Goal: Transaction & Acquisition: Book appointment/travel/reservation

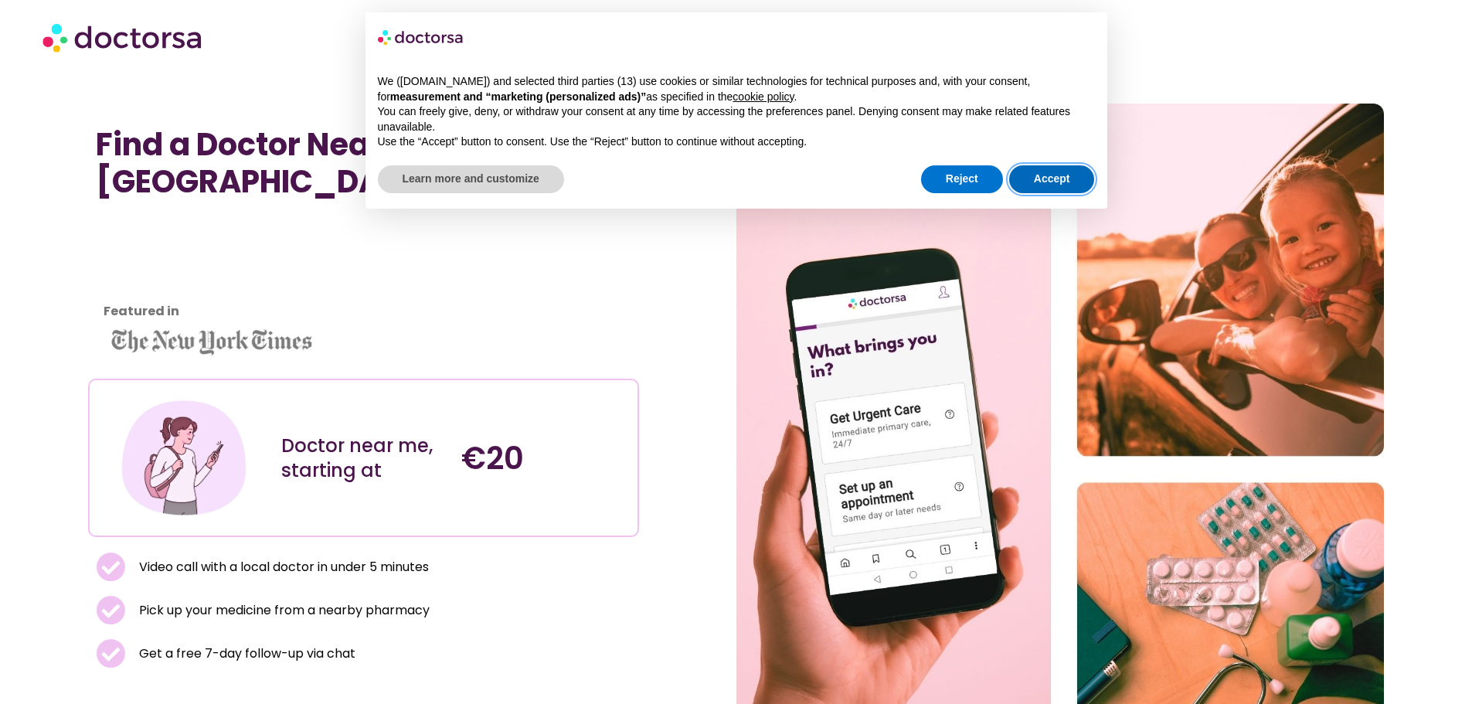
click at [1067, 178] on button "Accept" at bounding box center [1052, 179] width 86 height 28
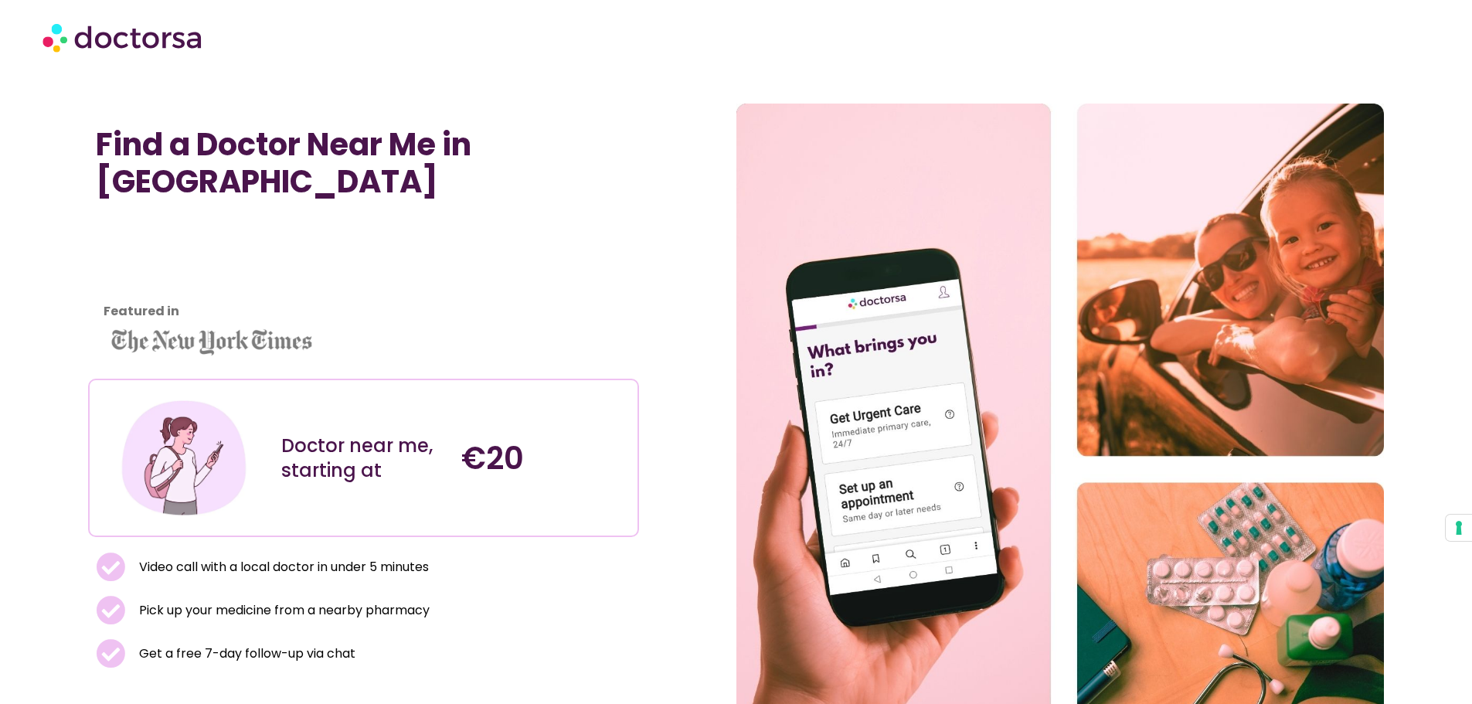
scroll to position [232, 0]
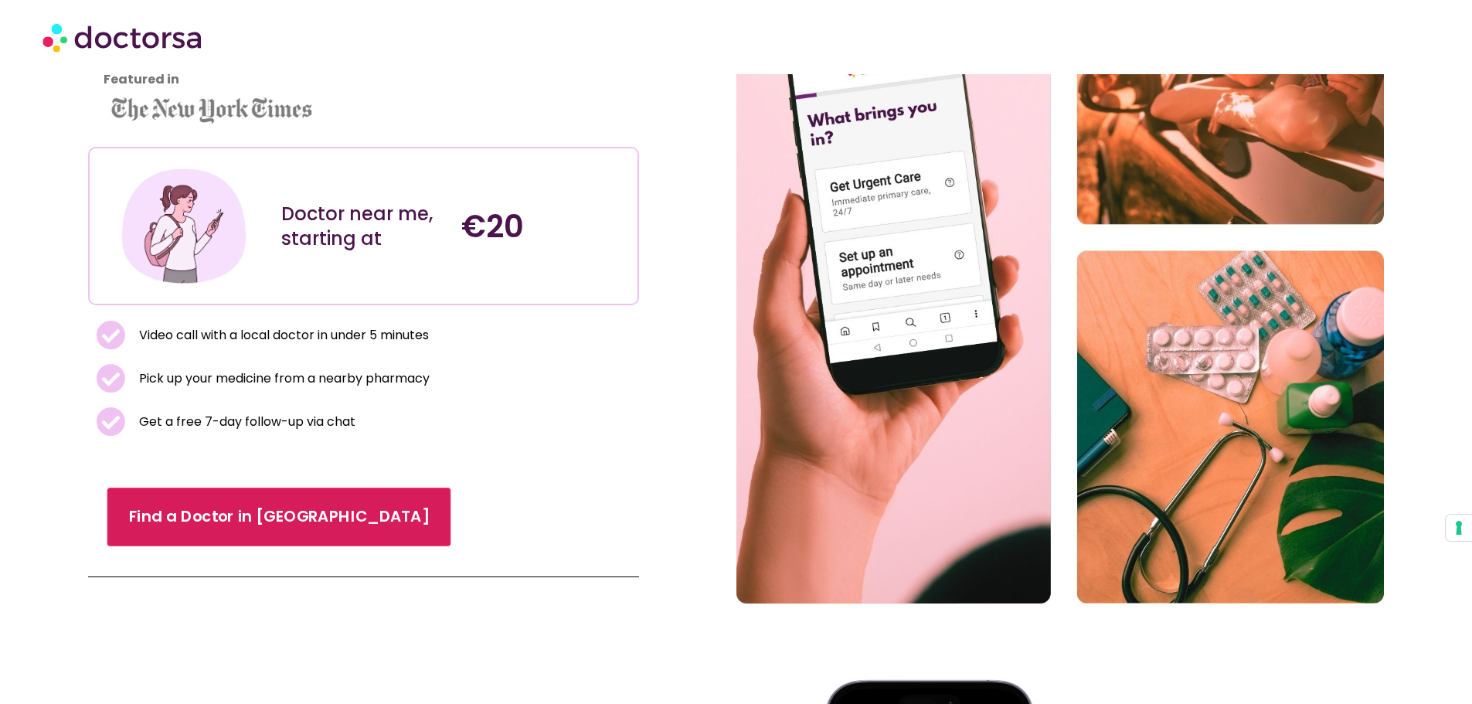
click at [186, 506] on span "Find a Doctor in [GEOGRAPHIC_DATA]" at bounding box center [279, 517] width 301 height 22
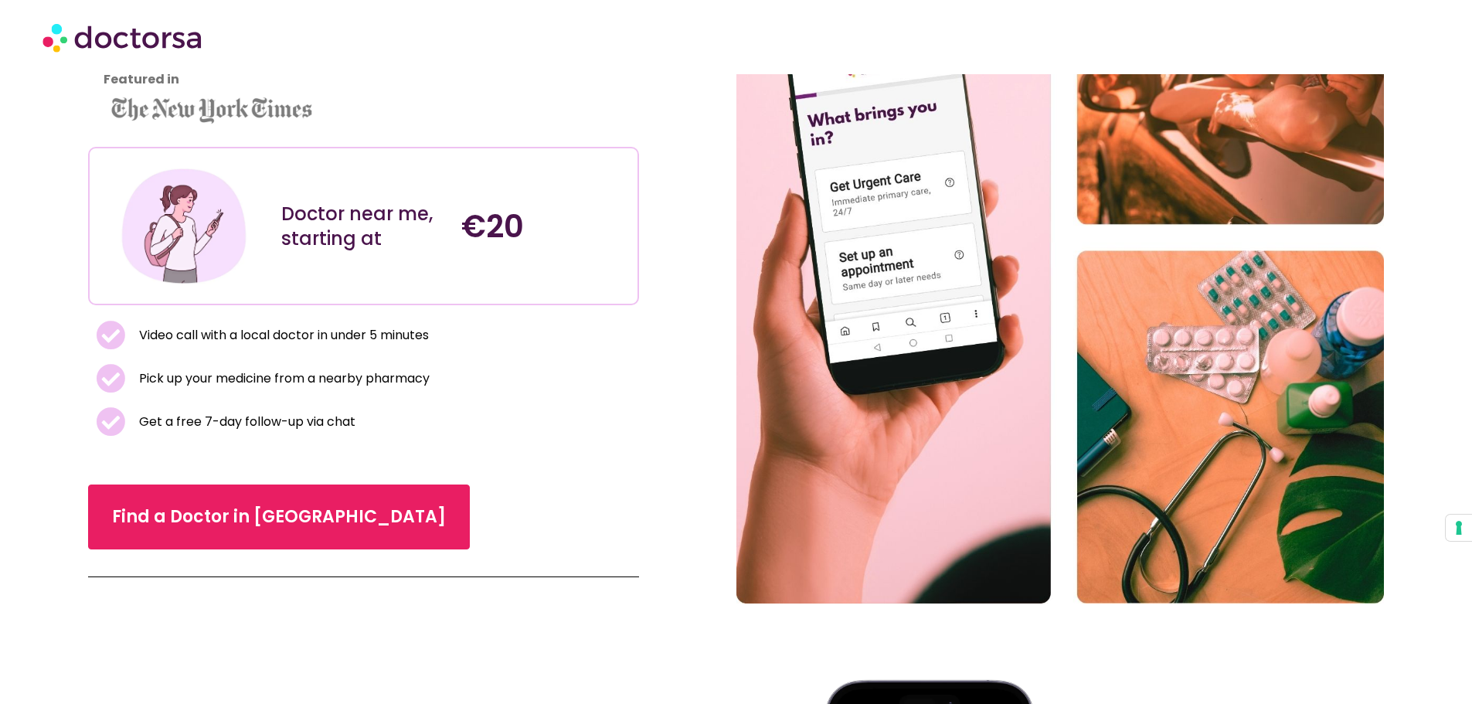
scroll to position [230, 0]
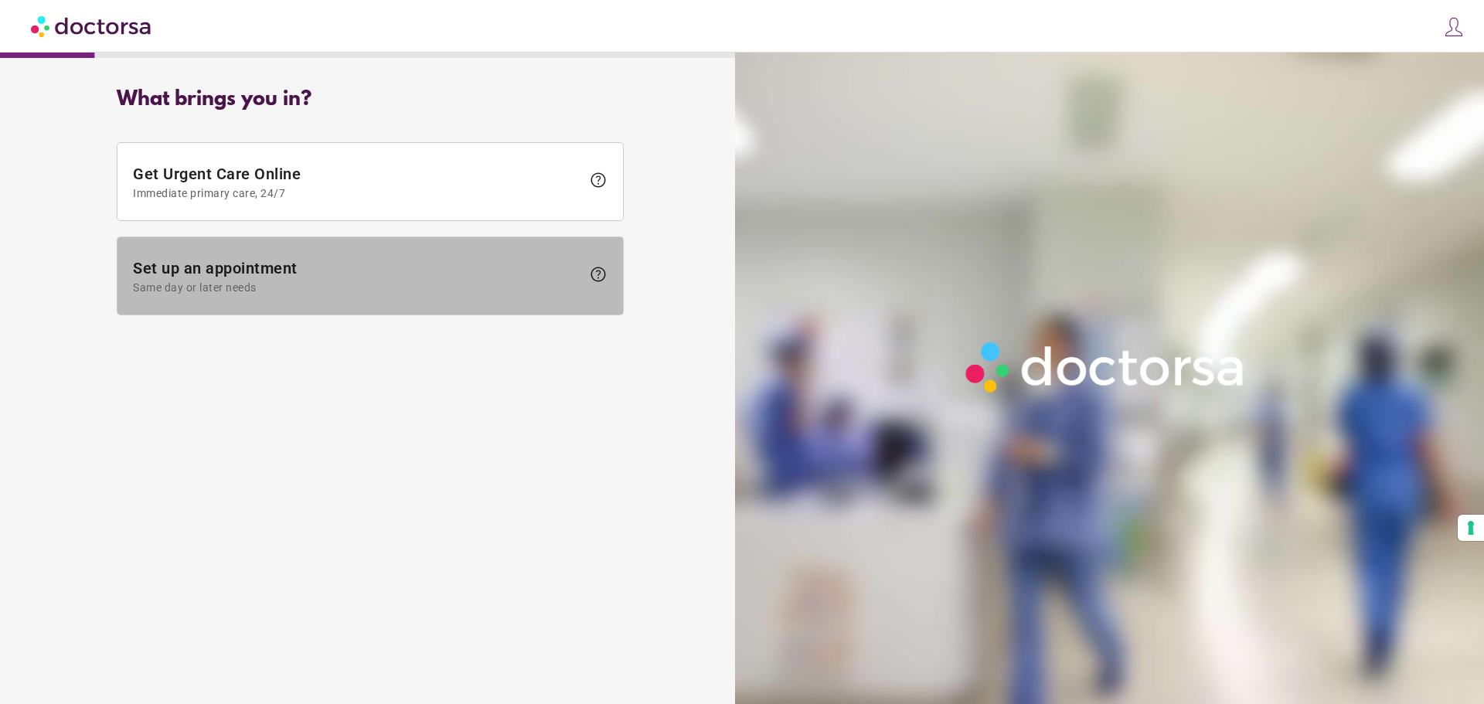
click at [315, 263] on span "Set up an appointment Same day or later needs" at bounding box center [357, 276] width 448 height 35
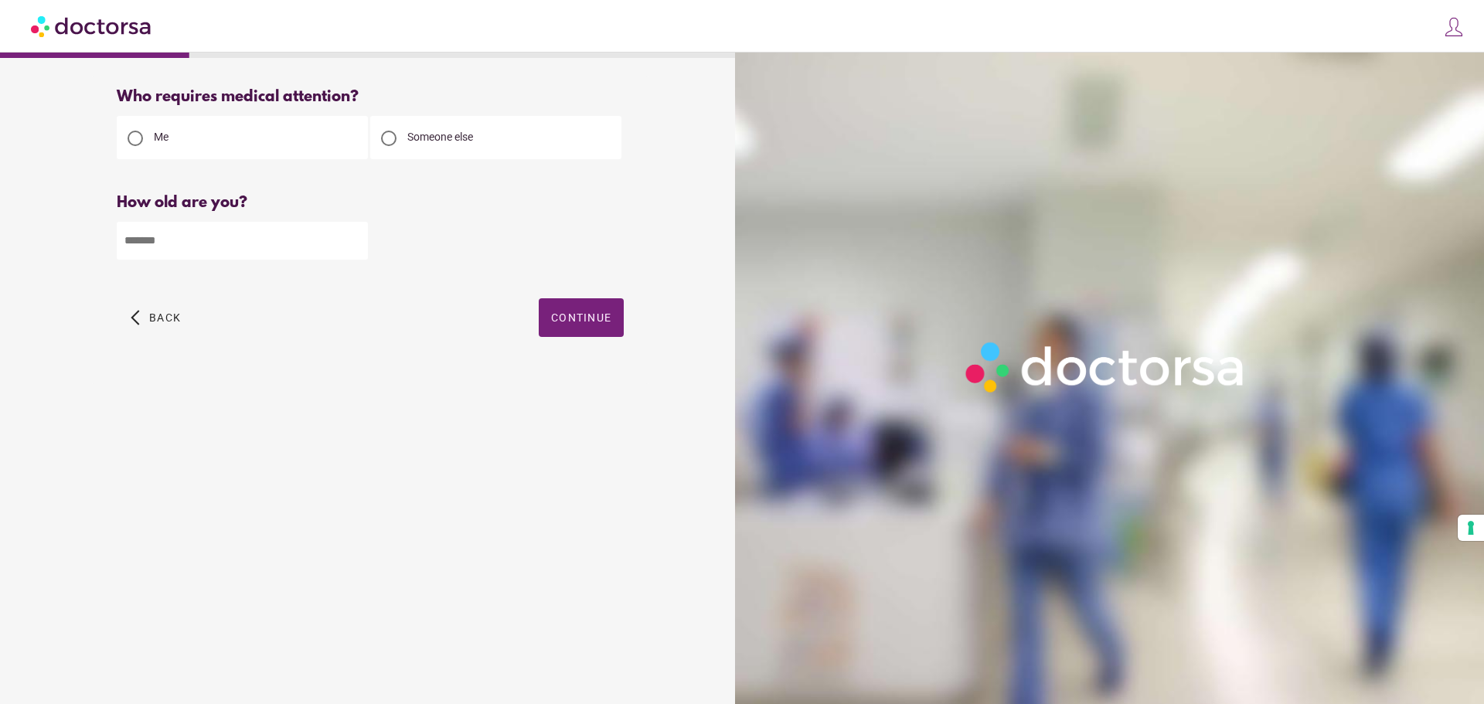
click at [202, 259] on input "number" at bounding box center [242, 241] width 251 height 38
click at [358, 247] on input "*" at bounding box center [242, 241] width 251 height 38
click at [356, 244] on input "*" at bounding box center [242, 241] width 251 height 38
type input "*"
click at [356, 244] on input "*" at bounding box center [242, 241] width 251 height 38
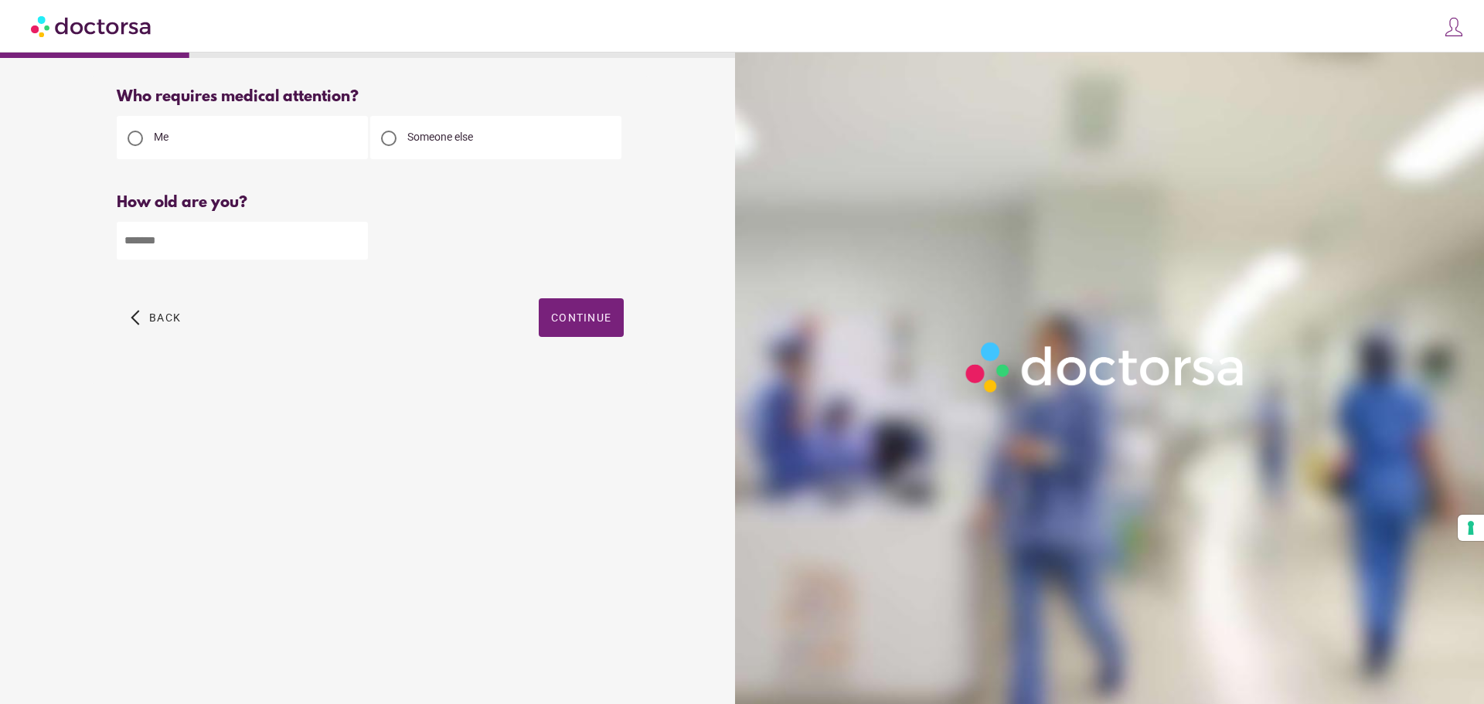
click at [218, 242] on input "*" at bounding box center [242, 241] width 251 height 38
type input "**"
click at [603, 322] on span "Continue" at bounding box center [581, 317] width 60 height 12
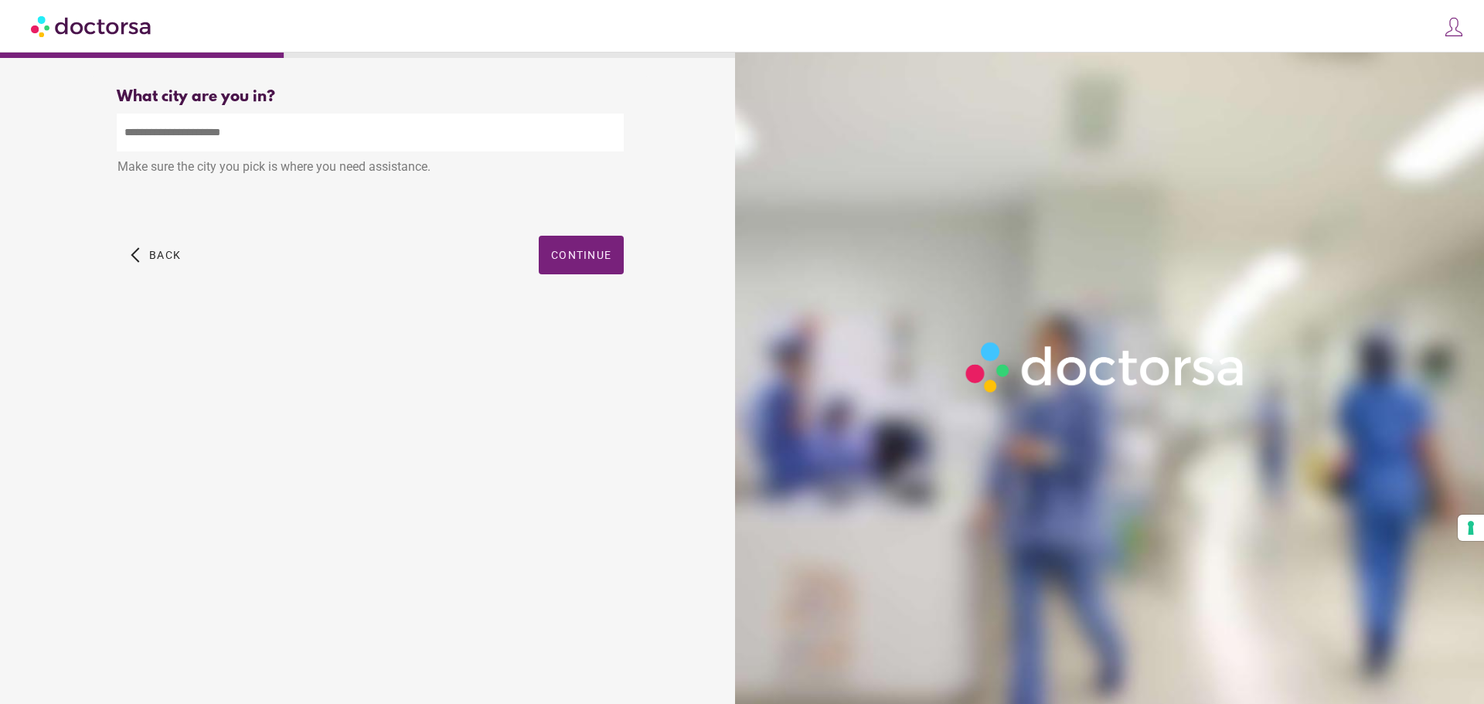
click at [225, 129] on input "text" at bounding box center [370, 133] width 507 height 38
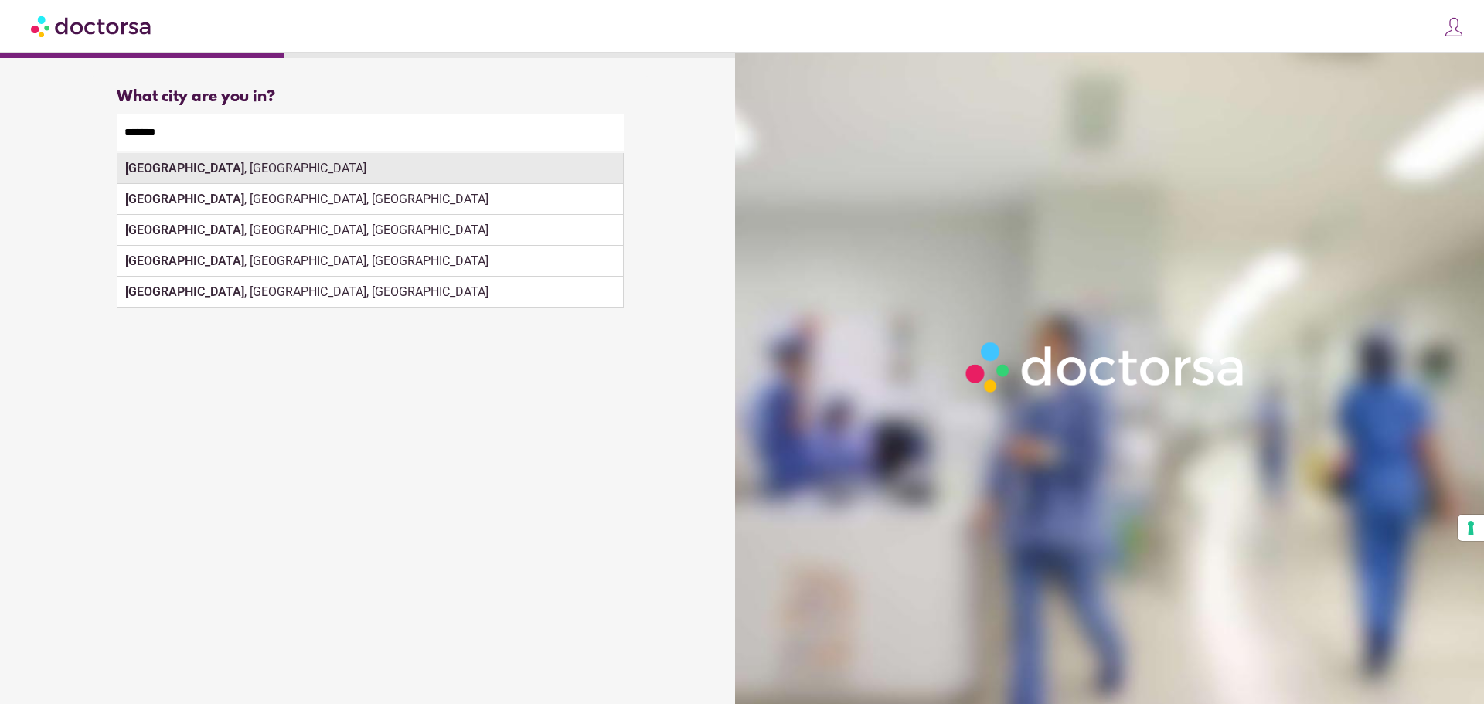
click at [192, 170] on div "Dresden , Germany" at bounding box center [369, 168] width 505 height 31
type input "**********"
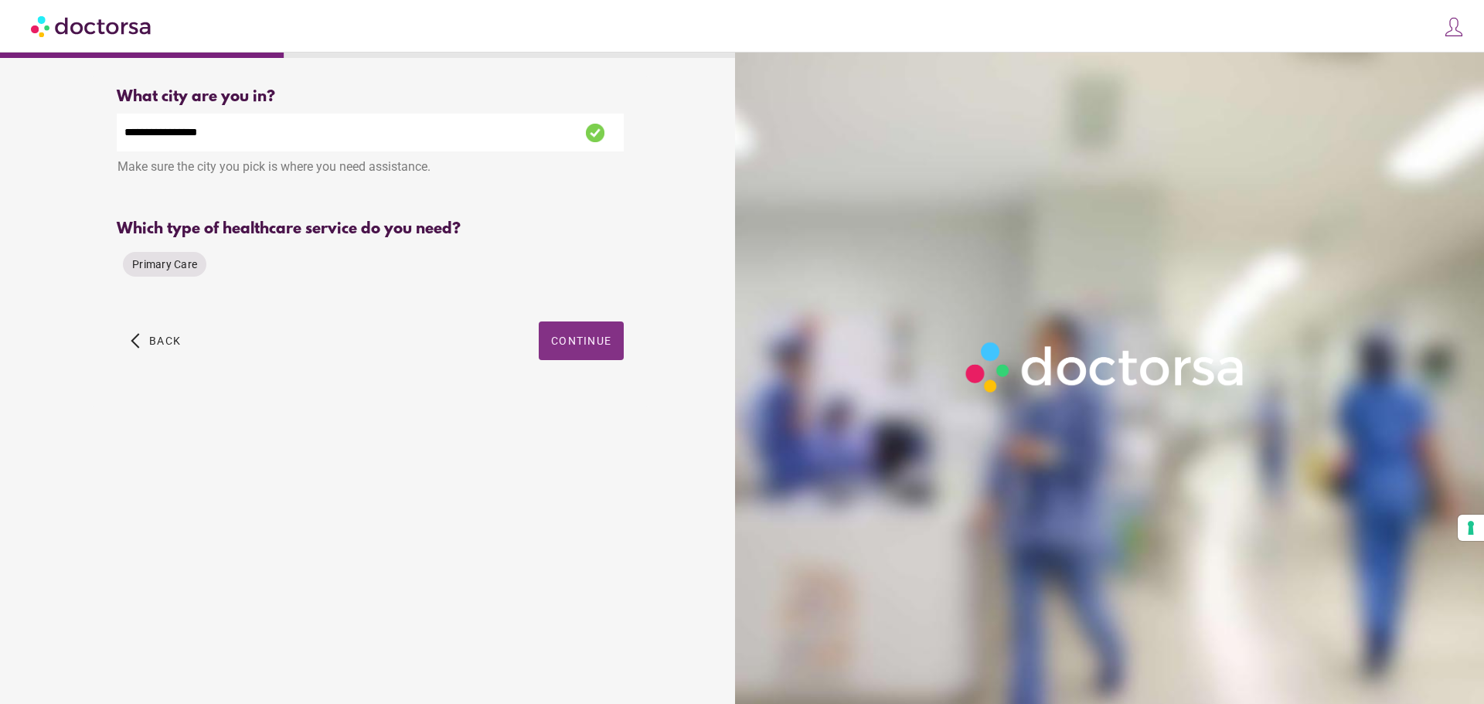
click at [573, 340] on span "Continue" at bounding box center [581, 341] width 60 height 12
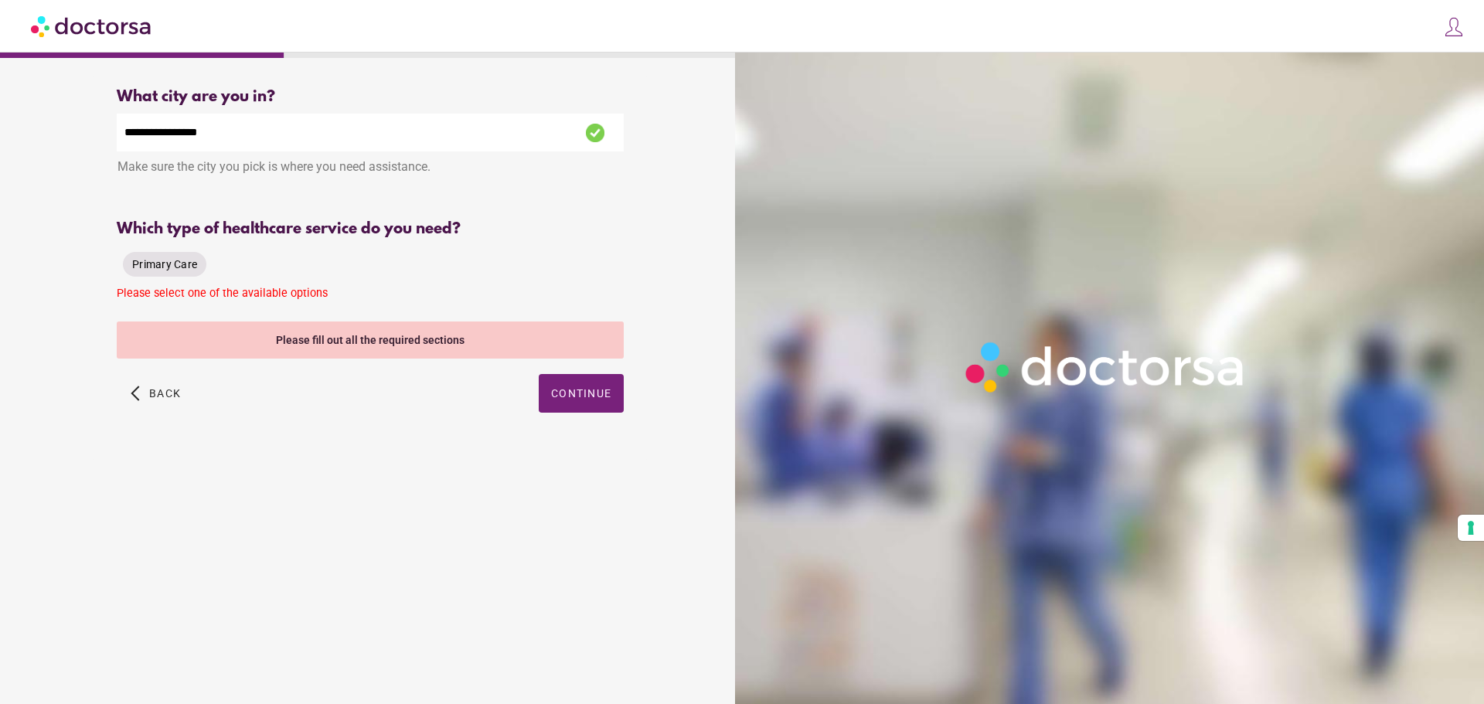
click at [179, 267] on span "Primary Care" at bounding box center [164, 264] width 65 height 12
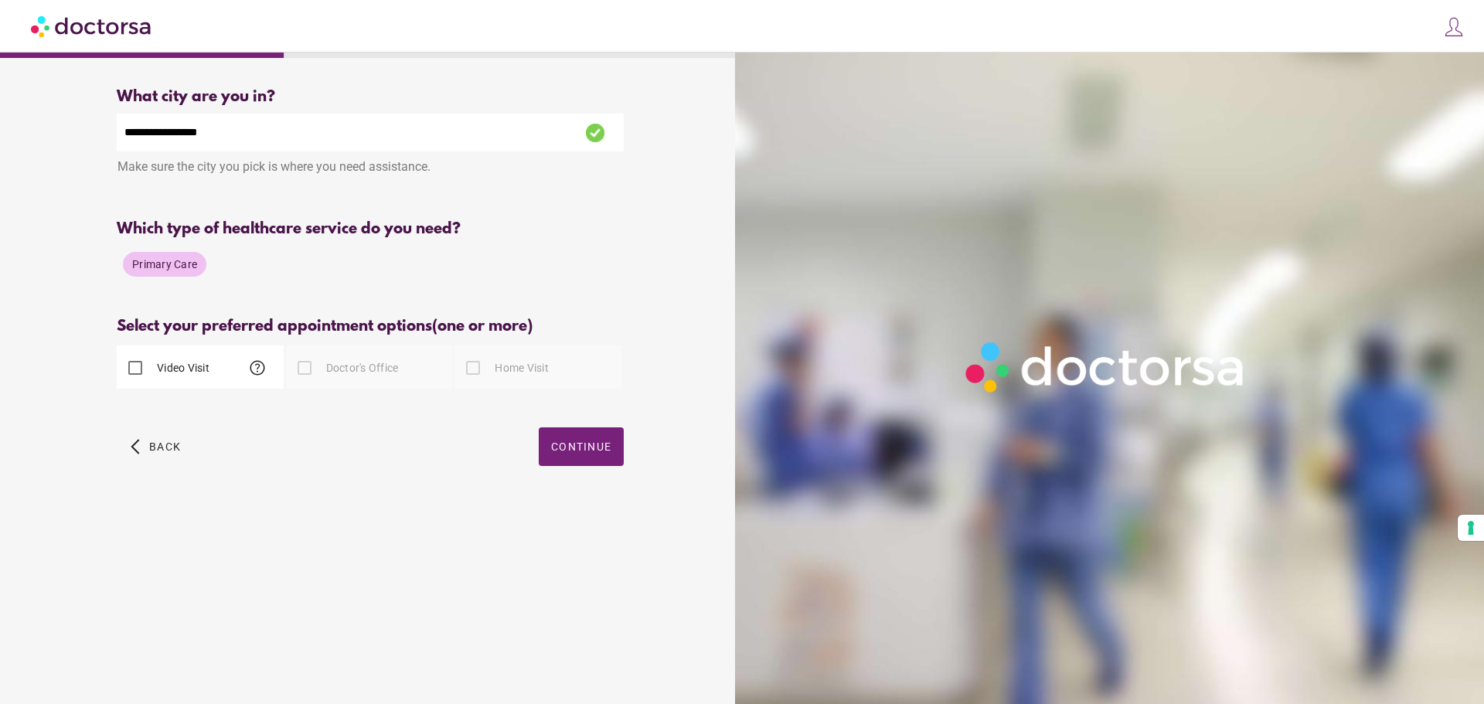
click at [304, 369] on div at bounding box center [304, 367] width 31 height 31
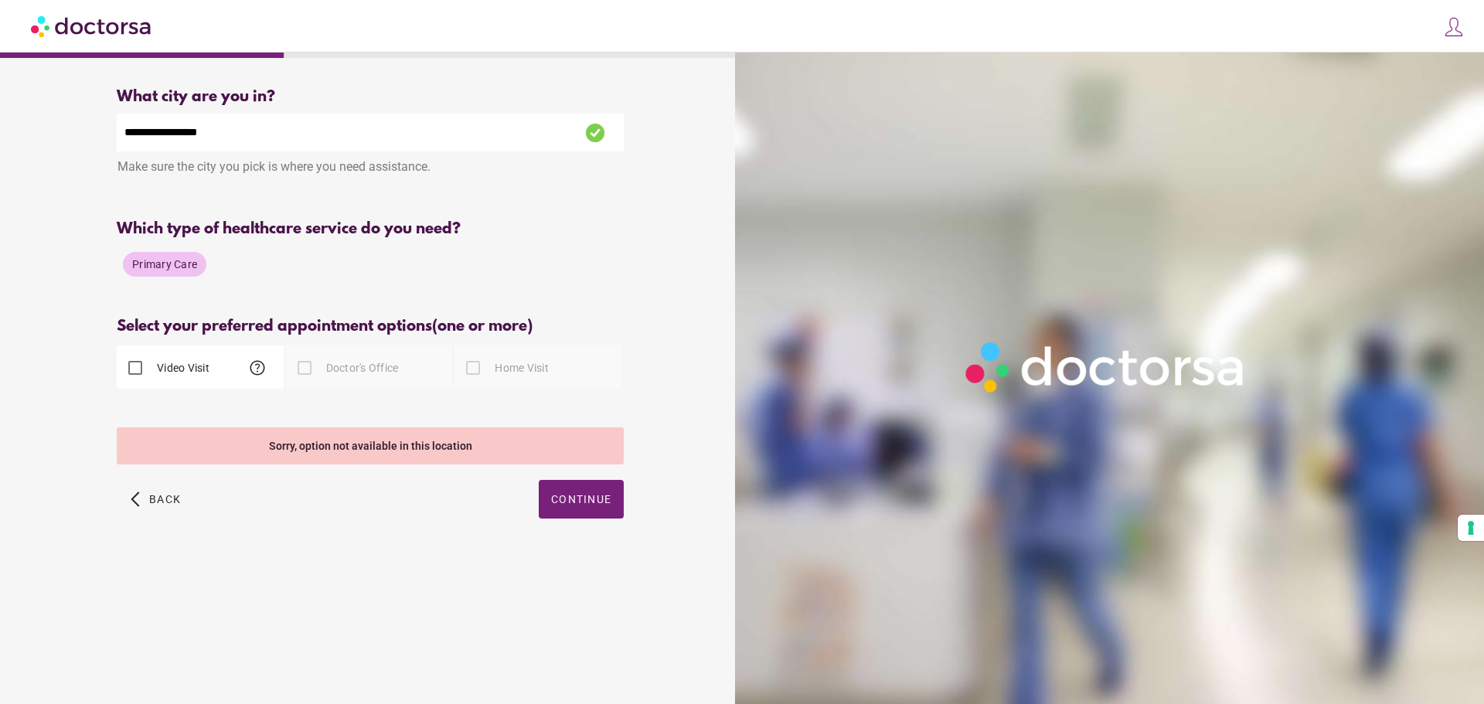
click at [304, 369] on div at bounding box center [304, 367] width 31 height 31
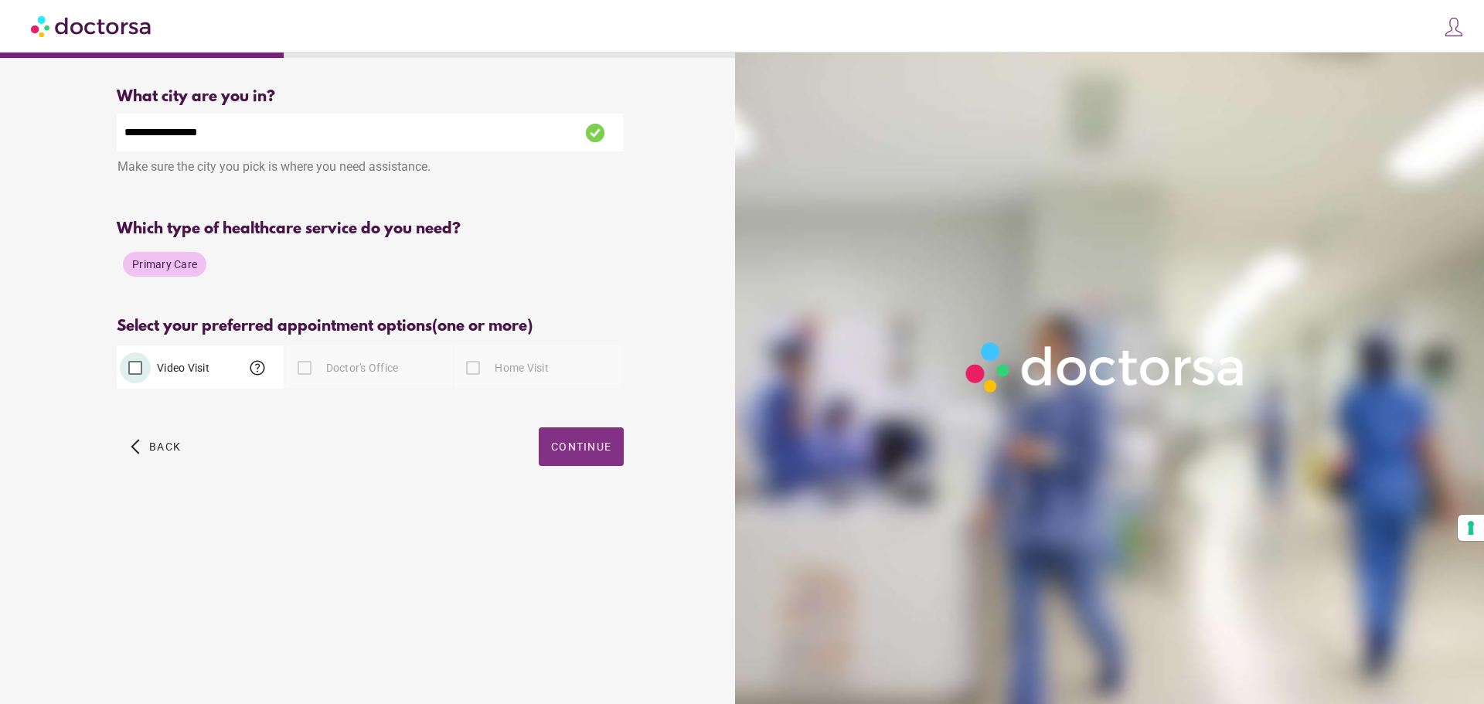
click at [574, 453] on span "Continue" at bounding box center [581, 447] width 60 height 12
